Goal: Task Accomplishment & Management: Use online tool/utility

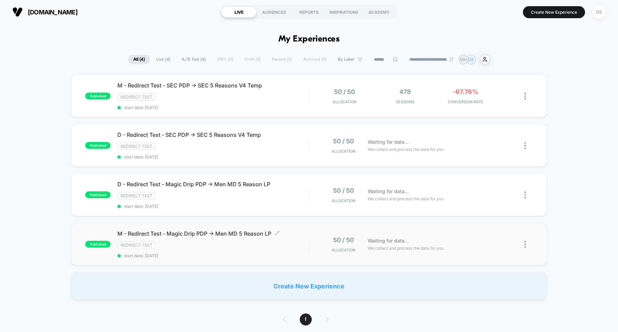
click at [237, 246] on div "Redirect Test" at bounding box center [212, 245] width 191 height 8
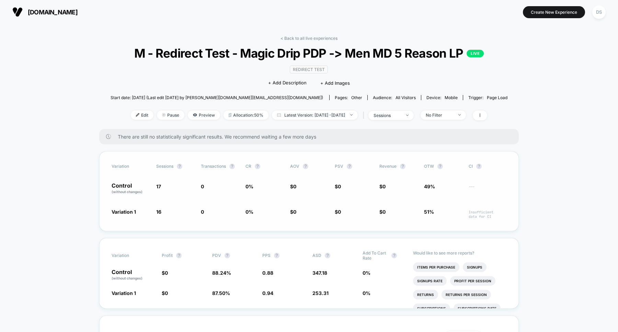
click at [201, 189] on span "0" at bounding box center [202, 187] width 3 height 6
click at [304, 38] on link "< Back to all live experiences" at bounding box center [308, 38] width 57 height 5
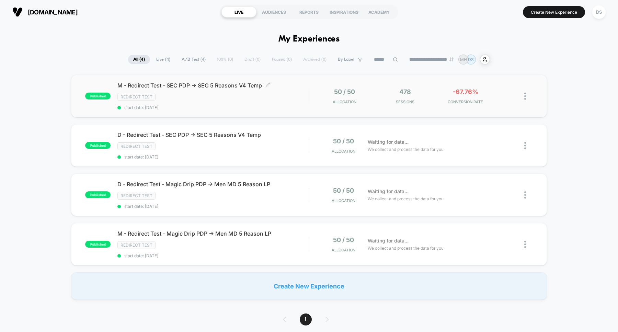
click at [217, 101] on div "M - Redirect Test - SEC PDP -> SEC 5 Reasons V4 Temp Click to edit experience d…" at bounding box center [212, 96] width 191 height 28
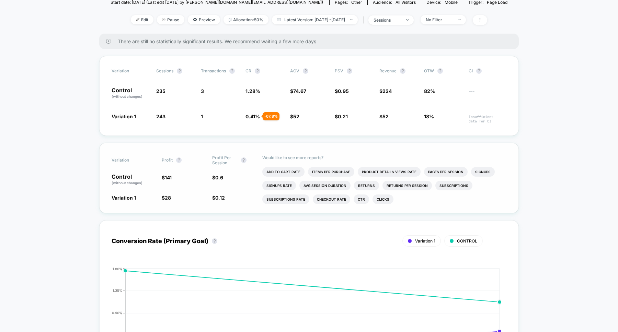
scroll to position [28, 0]
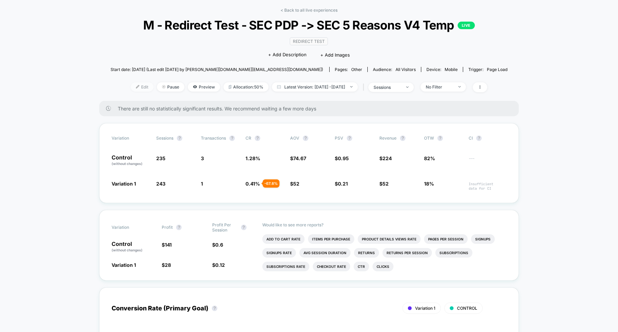
click at [131, 82] on span "Edit" at bounding box center [142, 86] width 23 height 9
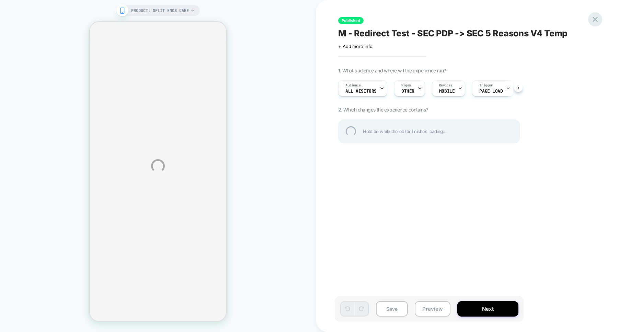
click at [596, 17] on div at bounding box center [595, 19] width 14 height 14
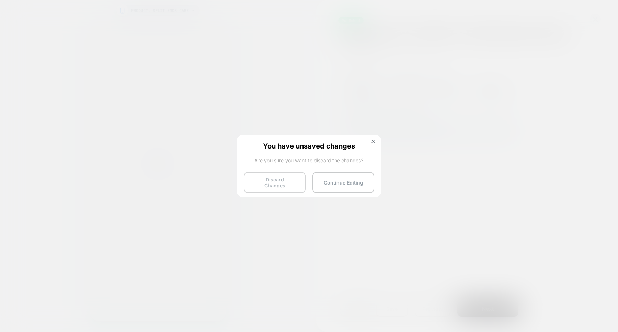
click at [268, 184] on button "Discard Changes" at bounding box center [275, 182] width 62 height 21
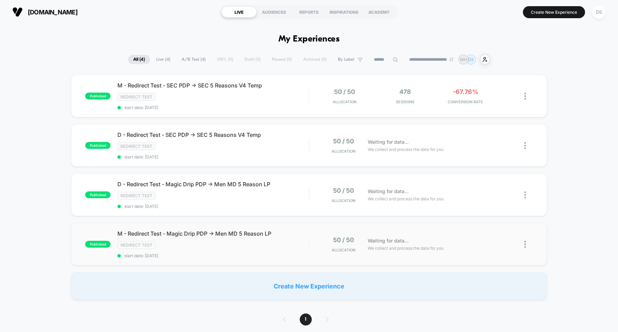
click at [525, 241] on img at bounding box center [525, 244] width 2 height 7
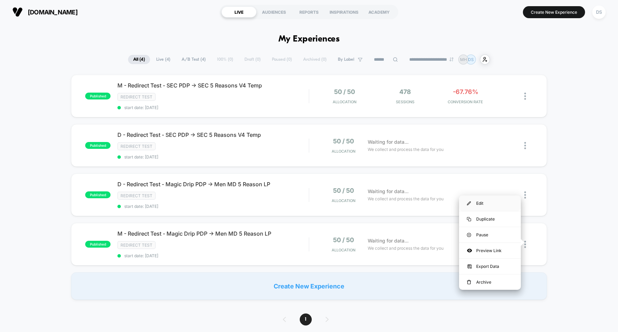
click at [495, 201] on div "Edit" at bounding box center [490, 203] width 62 height 15
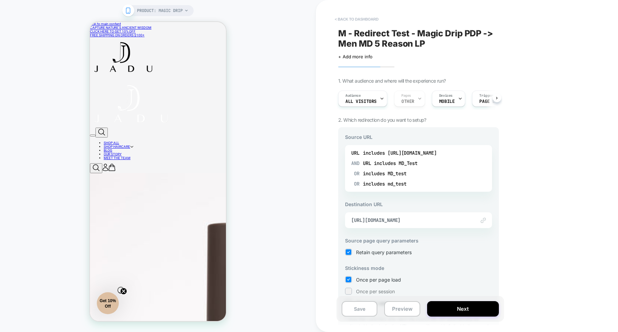
click at [356, 25] on button "< back to dashboard" at bounding box center [356, 19] width 50 height 11
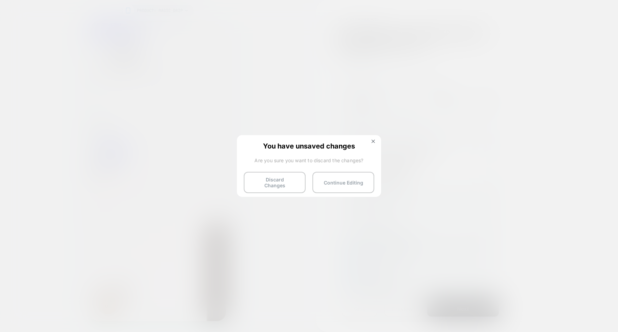
click at [257, 193] on div "You have unsaved changes Are you sure you want to discard the changes? Discard …" at bounding box center [309, 165] width 144 height 61
click at [257, 183] on button "Discard Changes" at bounding box center [275, 182] width 62 height 21
